Goal: Task Accomplishment & Management: Use online tool/utility

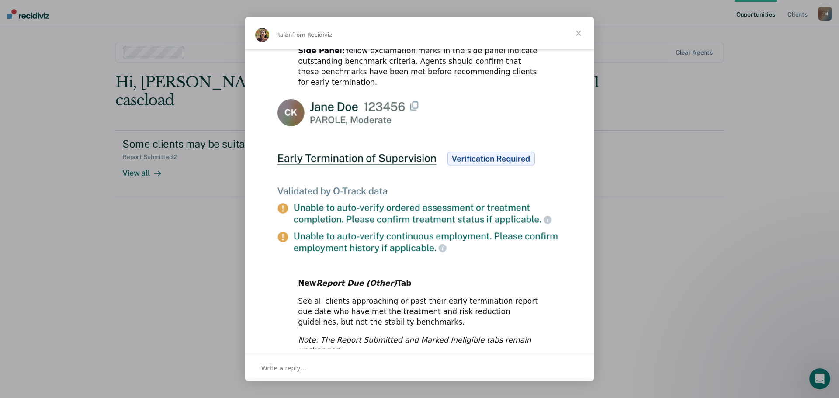
scroll to position [402, 0]
click at [273, 371] on span "Write a reply…" at bounding box center [283, 368] width 45 height 11
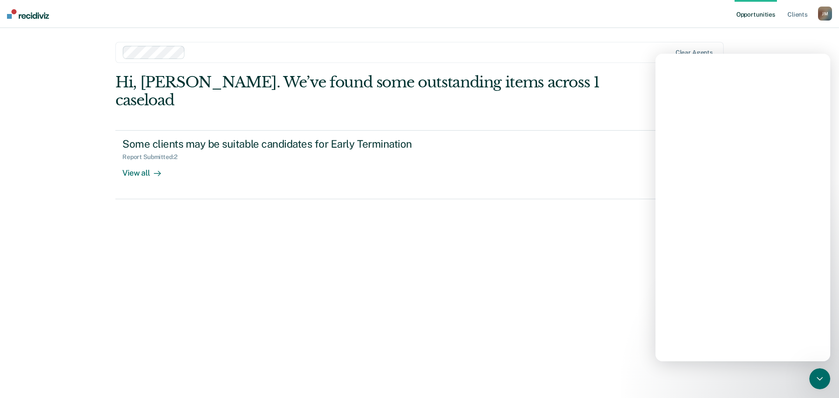
scroll to position [0, 0]
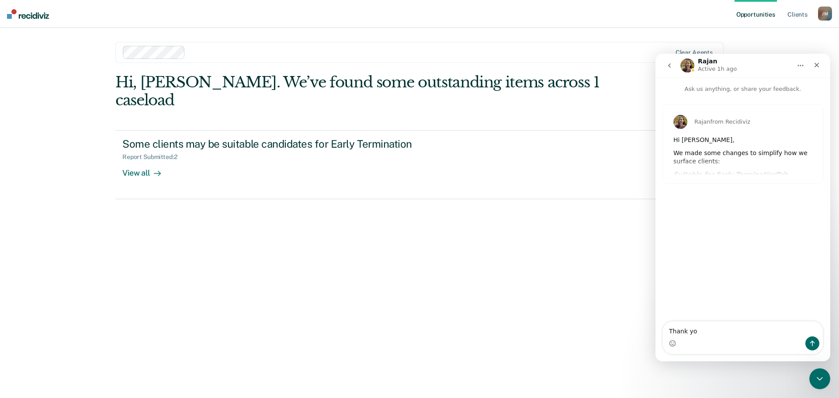
type textarea "Thank you"
click at [301, 230] on div "Hi, [PERSON_NAME]. We’ve found some outstanding items across 1 caseload Some cl…" at bounding box center [419, 223] width 608 height 300
click at [814, 65] on icon "Close" at bounding box center [816, 65] width 7 height 7
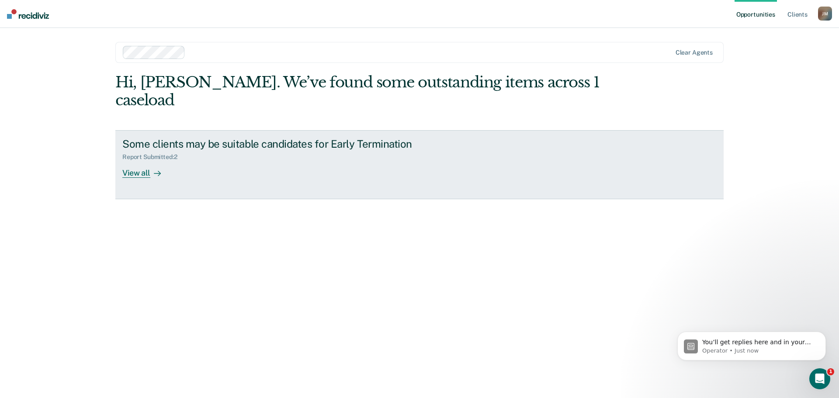
click at [141, 161] on div "View all" at bounding box center [146, 169] width 49 height 17
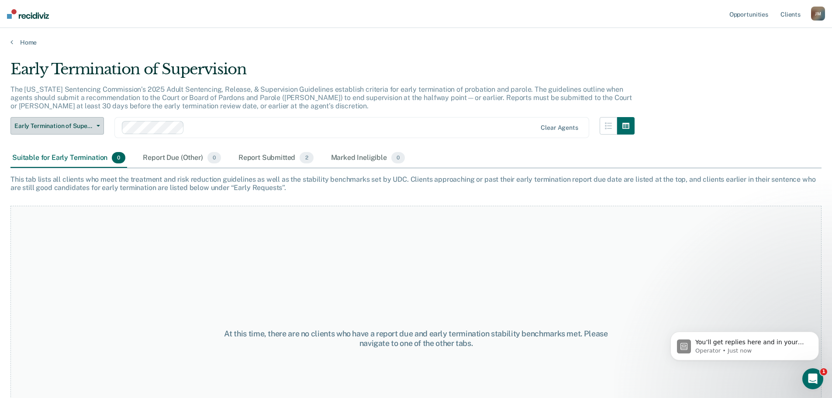
click at [62, 125] on span "Early Termination of Supervision" at bounding box center [53, 125] width 79 height 7
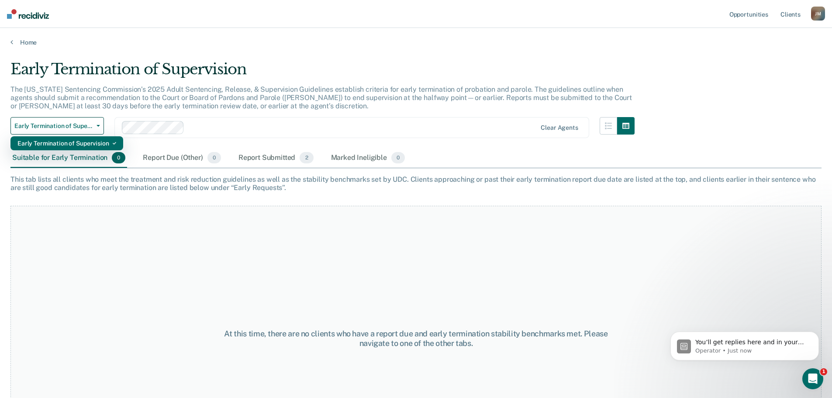
click at [57, 142] on div "Early Termination of Supervision" at bounding box center [66, 143] width 99 height 14
click at [270, 159] on div "Report Submitted 2" at bounding box center [276, 158] width 79 height 19
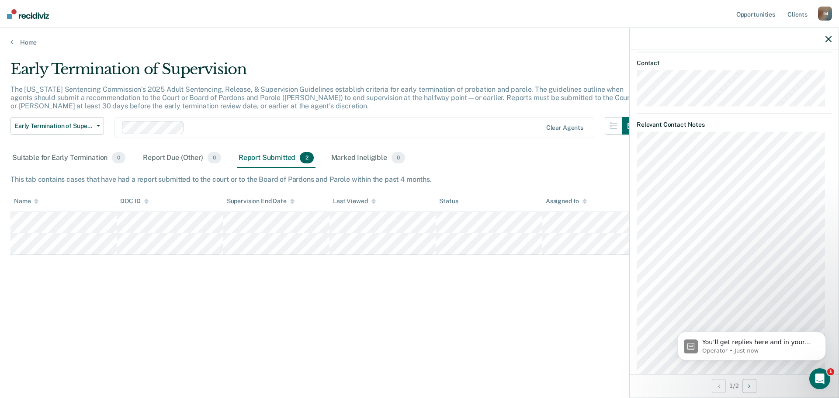
scroll to position [615, 0]
click at [558, 297] on div "Early Termination of Supervision The [US_STATE] Sentencing Commission’s 2025 Ad…" at bounding box center [419, 196] width 818 height 272
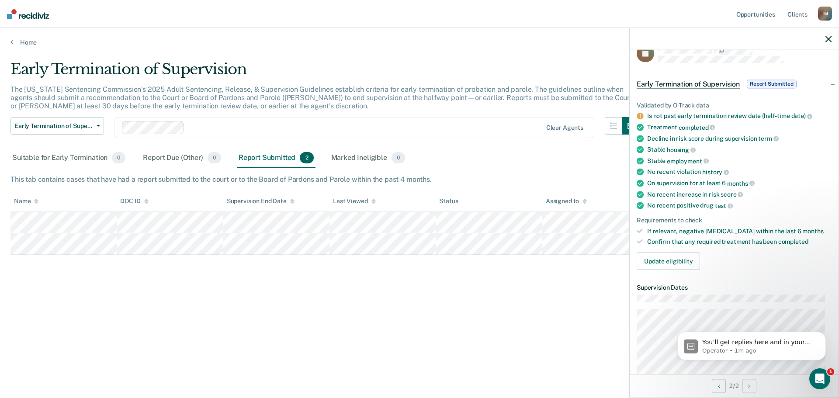
scroll to position [0, 0]
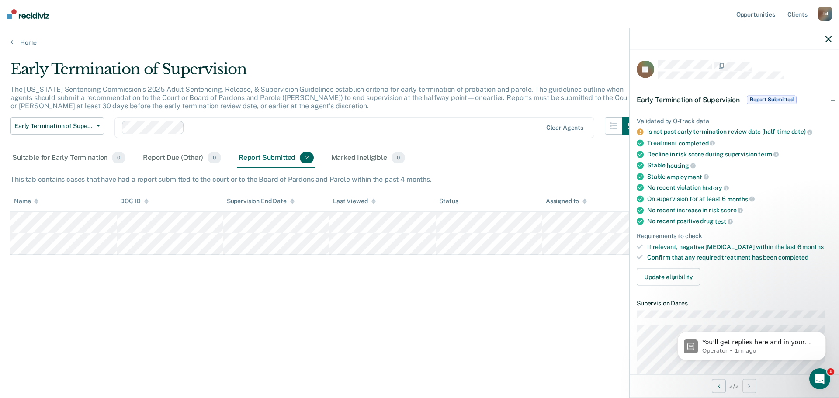
click at [827, 39] on icon "button" at bounding box center [828, 39] width 6 height 6
